Goal: Information Seeking & Learning: Compare options

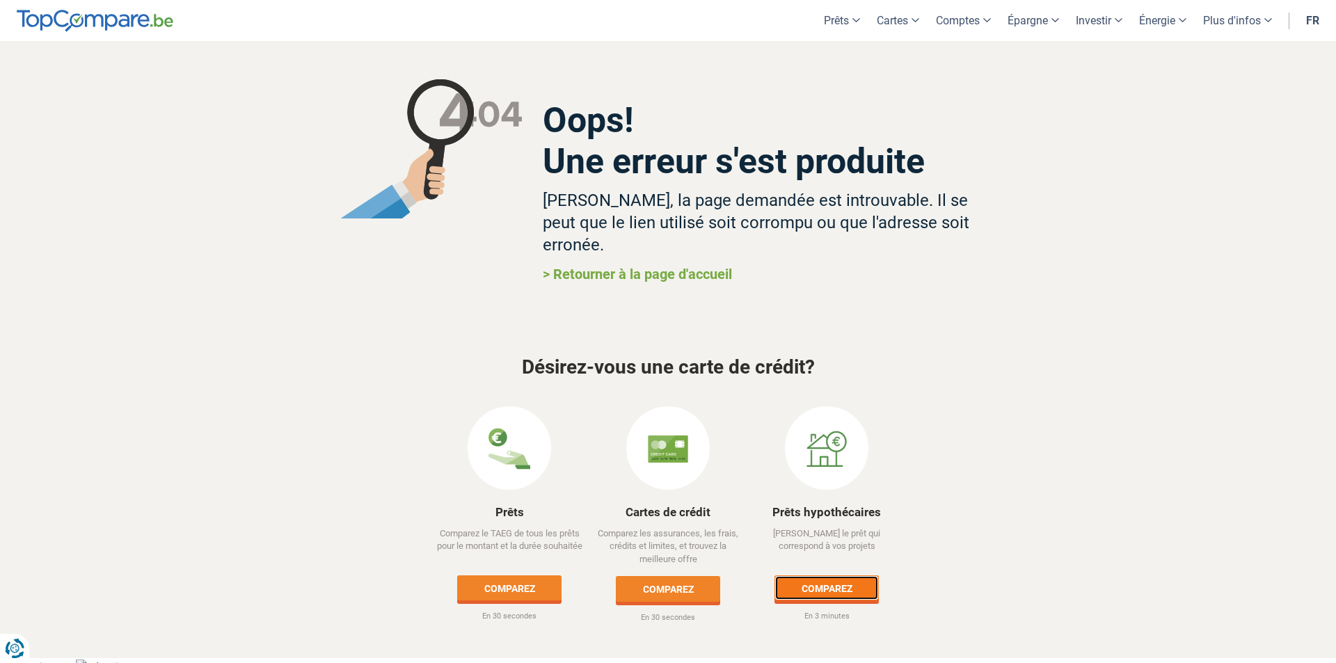
click at [850, 576] on link "Comparez" at bounding box center [827, 588] width 104 height 25
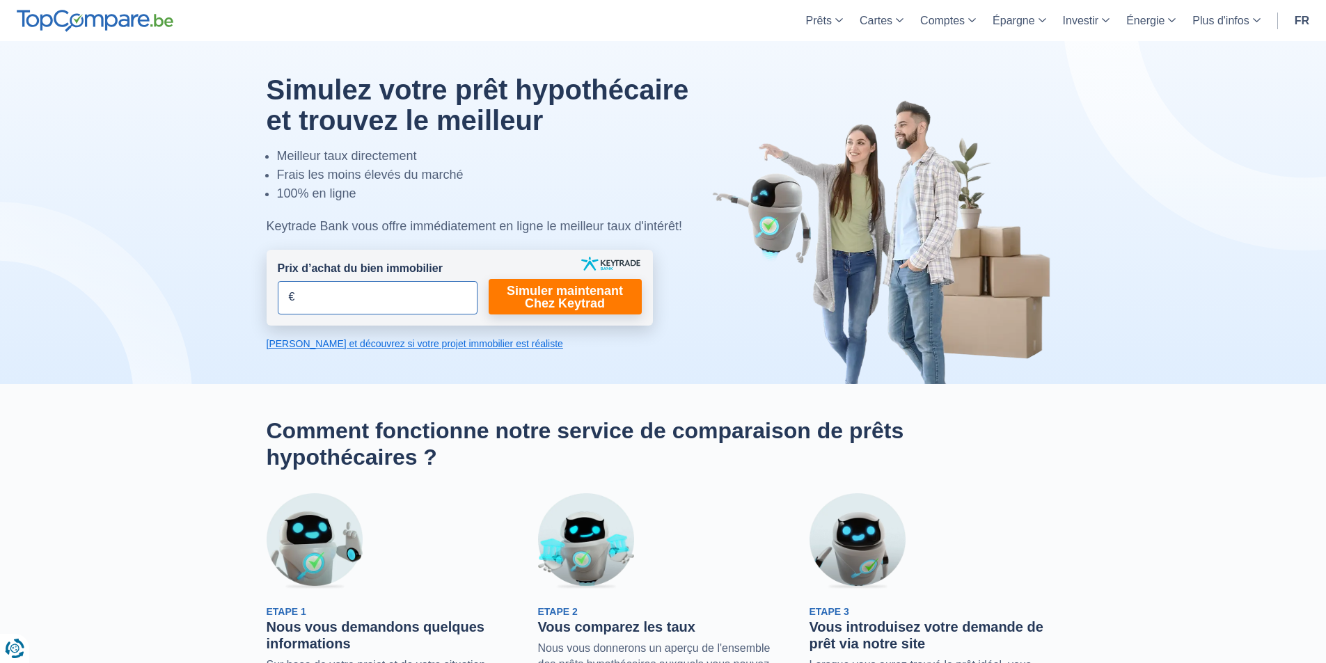
click at [370, 295] on input "Prix d’achat du bien immobilier" at bounding box center [378, 297] width 200 height 33
type input "350.000"
click at [567, 302] on link "Simuler maintenant Chez Keytrad" at bounding box center [565, 296] width 153 height 35
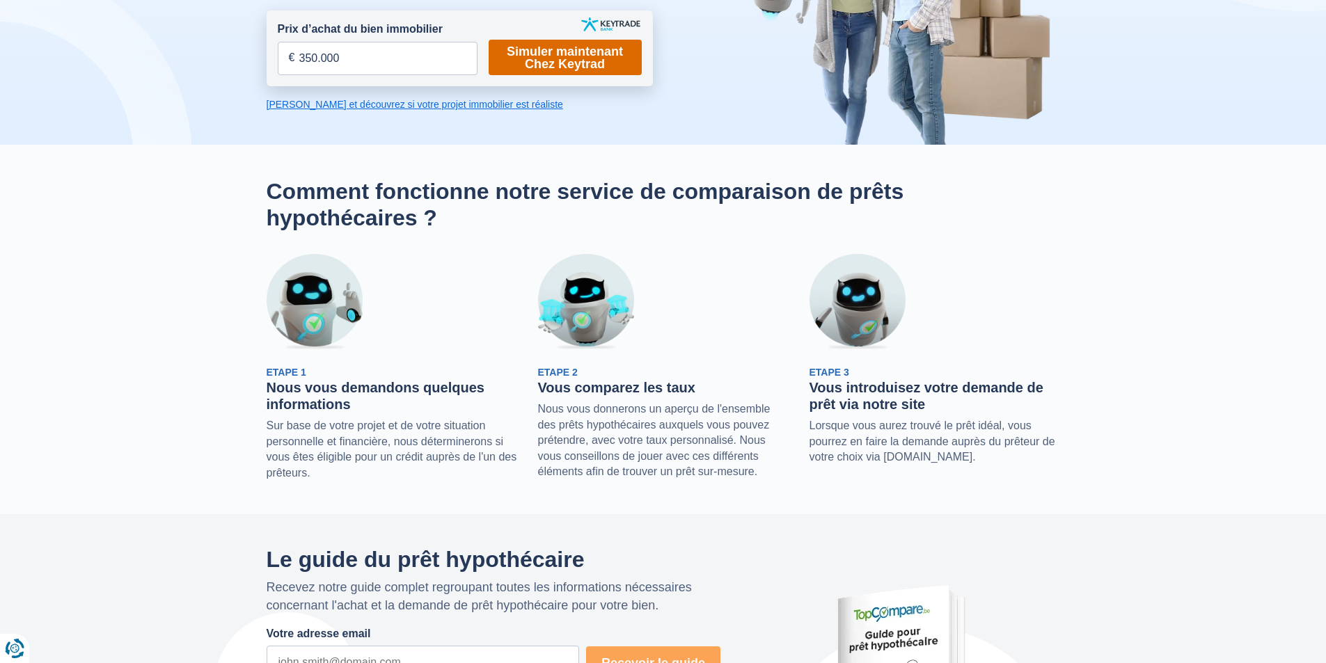
scroll to position [209, 0]
